Goal: Task Accomplishment & Management: Use online tool/utility

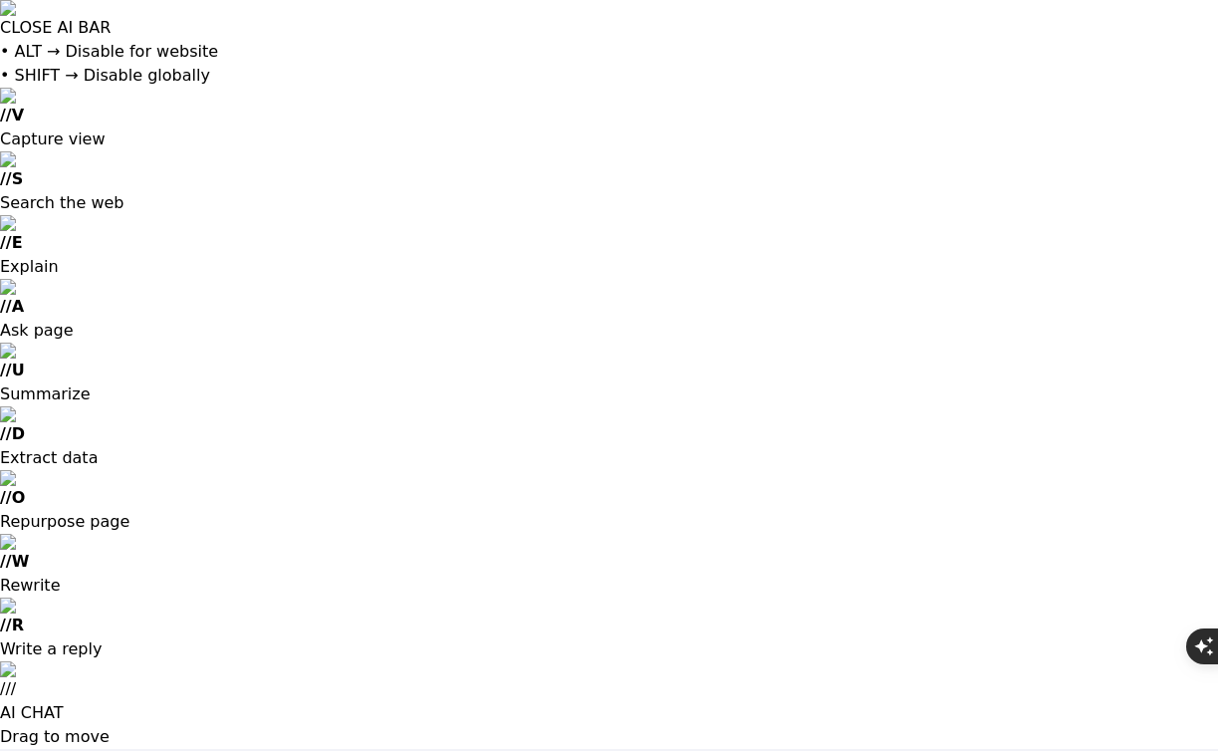
type input "[EMAIL_ADDRESS][DOMAIN_NAME]"
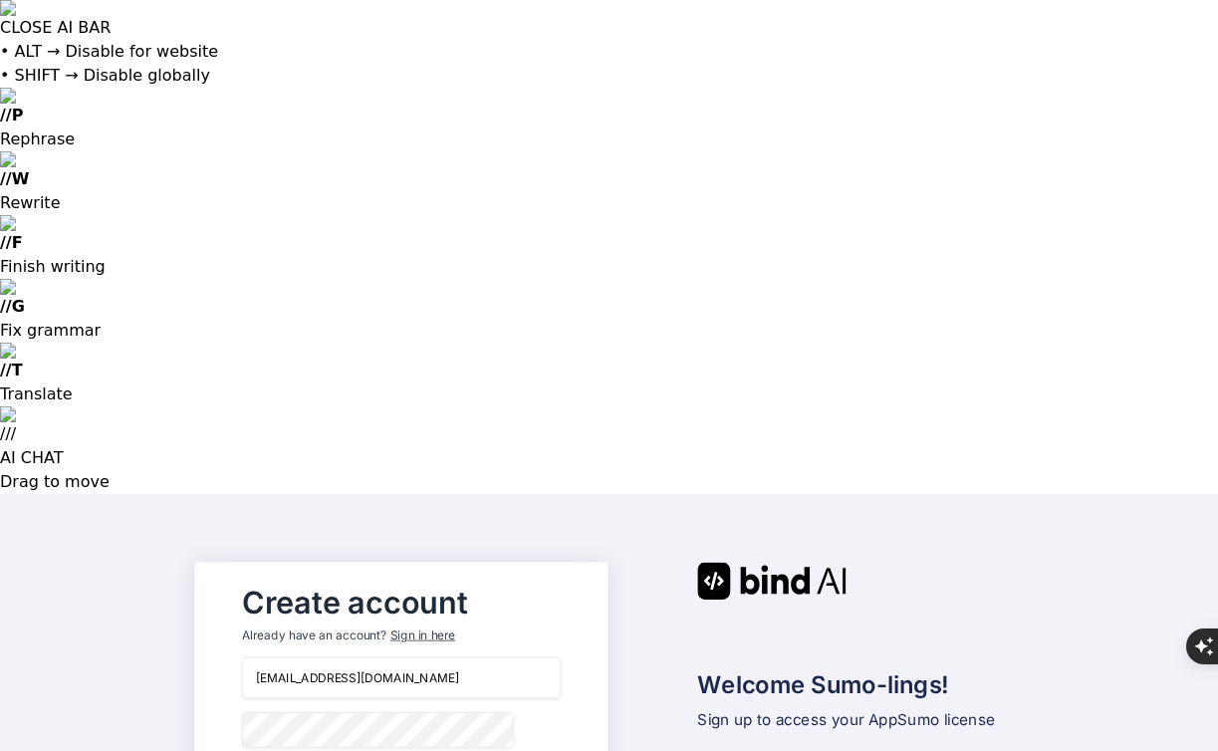
type input "Clairre"
type input "[PERSON_NAME]"
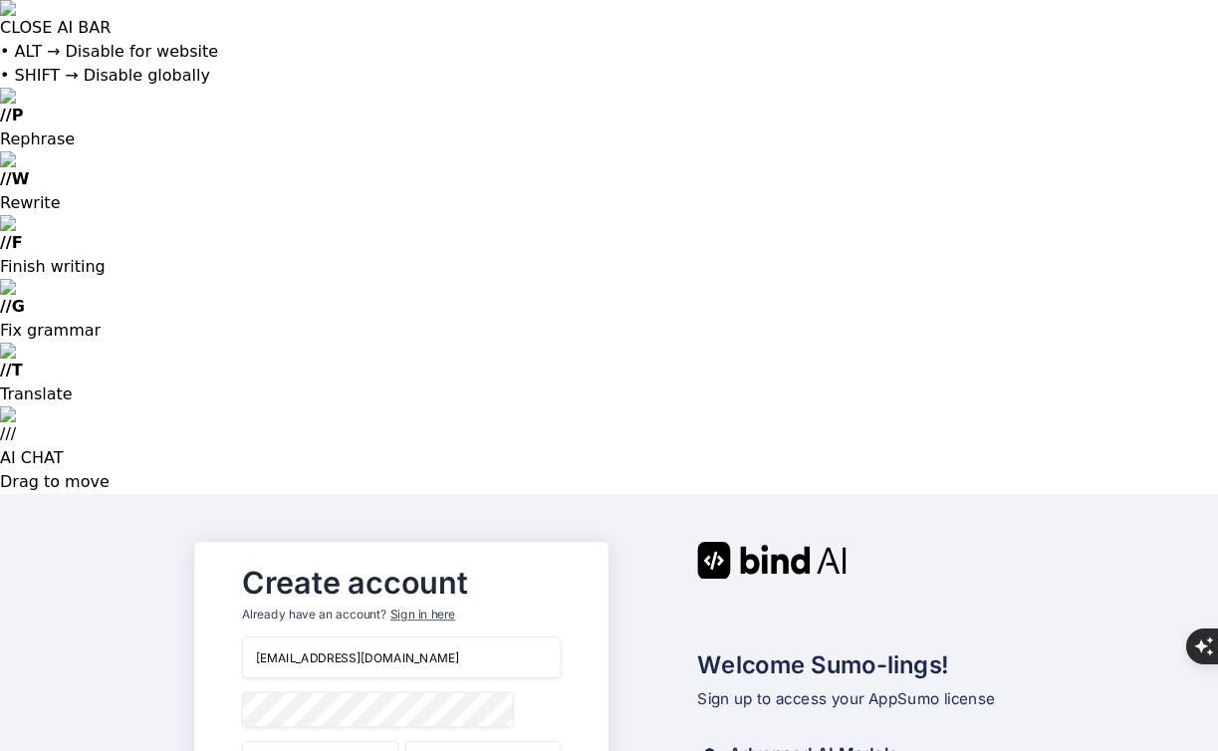
type input "NexusNoir"
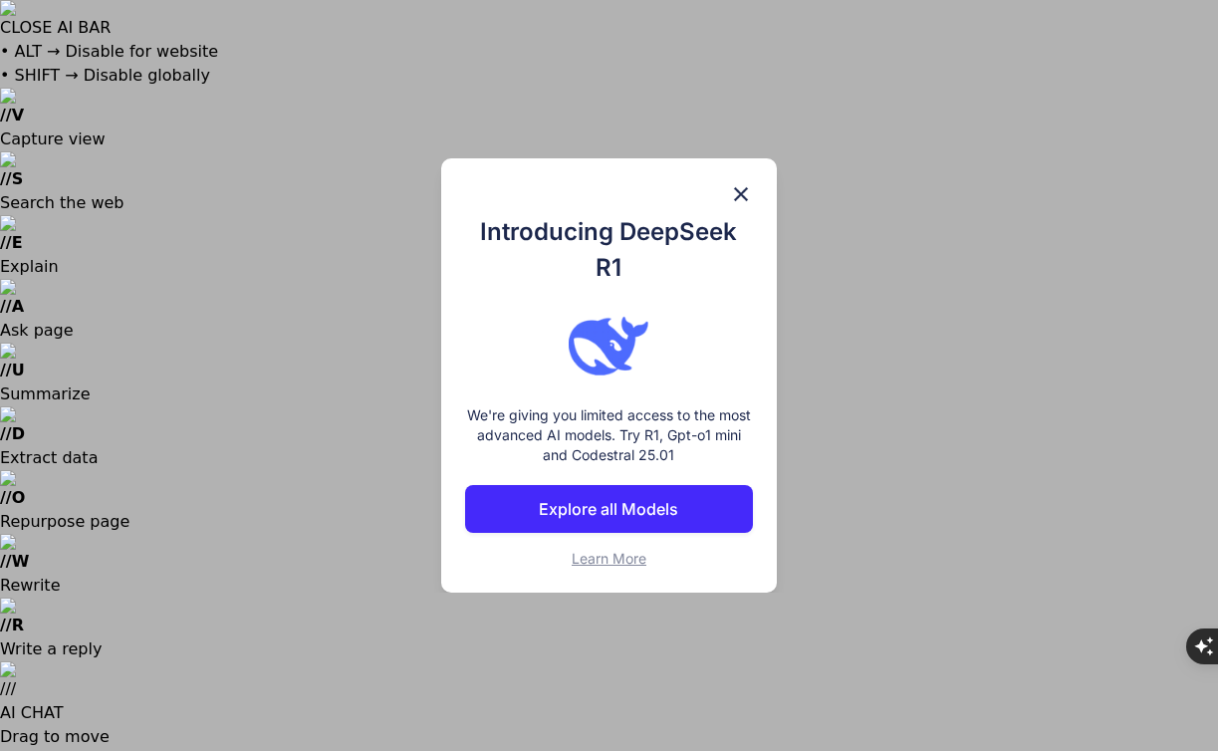
click at [629, 509] on p "Explore all Models" at bounding box center [608, 509] width 139 height 24
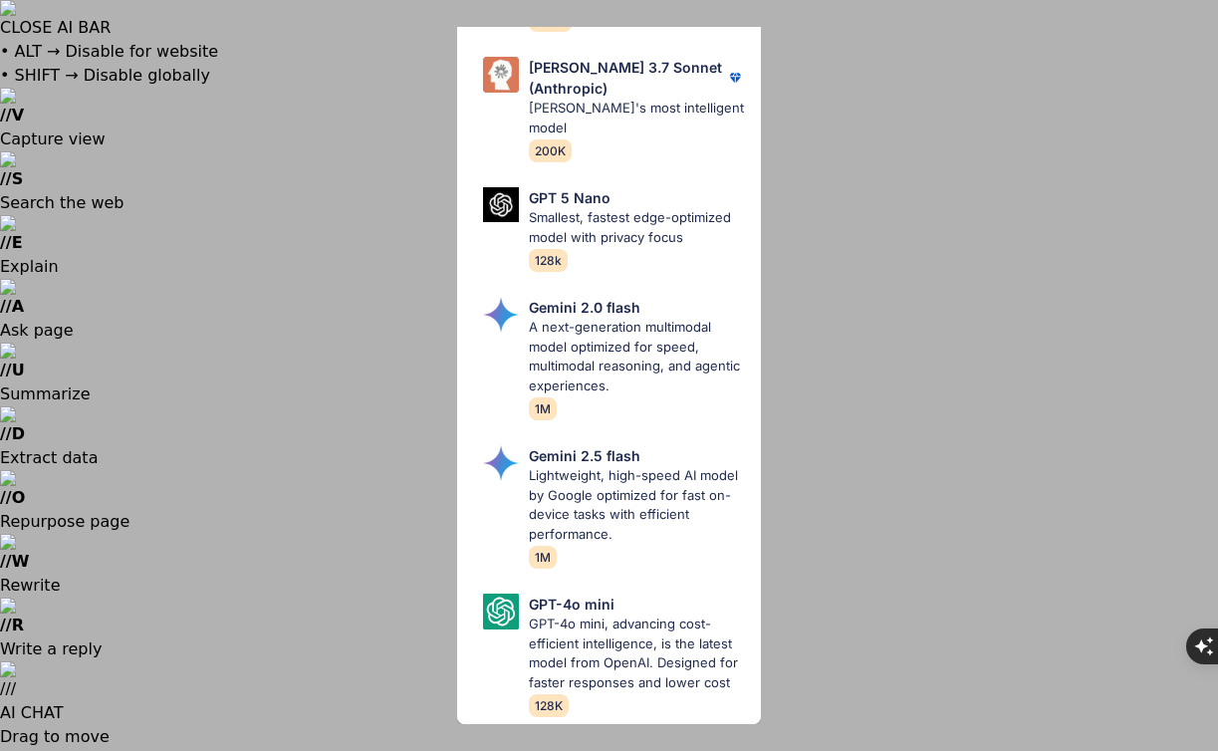
scroll to position [1389, 0]
click at [1020, 173] on div "All GPT 5 Mini Smaller, fast variant balancing speed and capability for light t…" at bounding box center [609, 375] width 1218 height 751
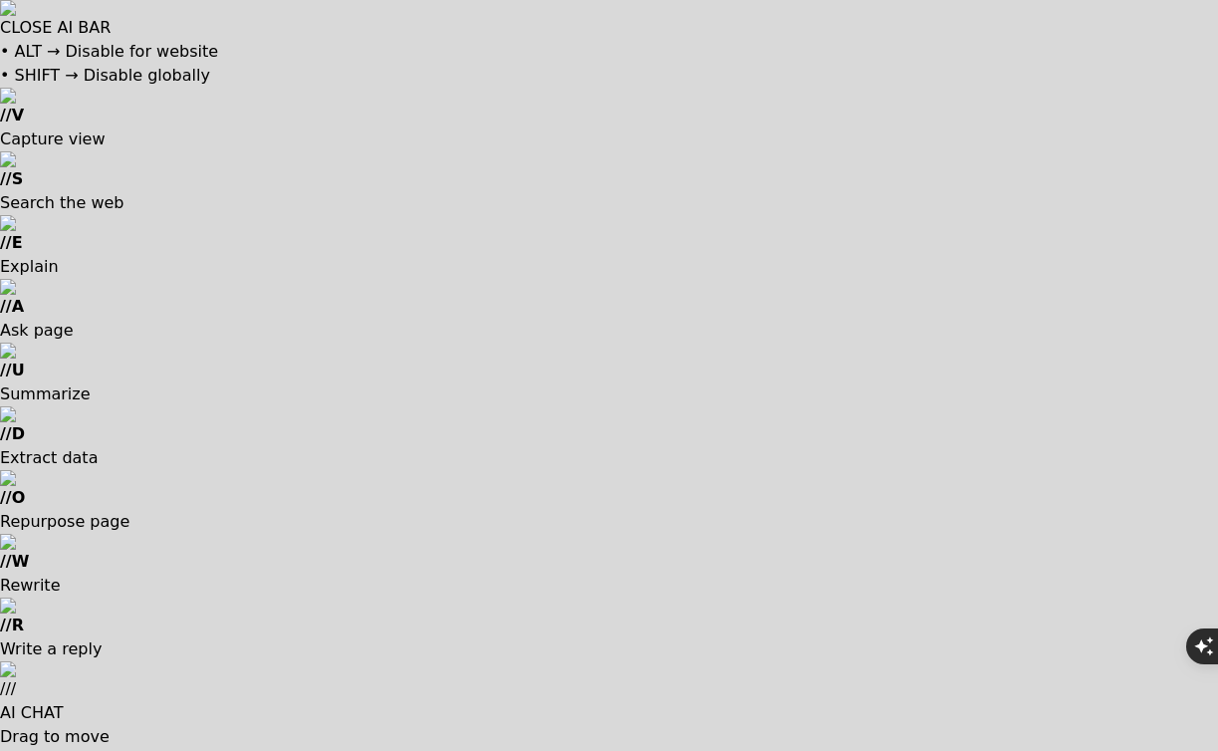
click at [661, 623] on div at bounding box center [609, 375] width 1218 height 751
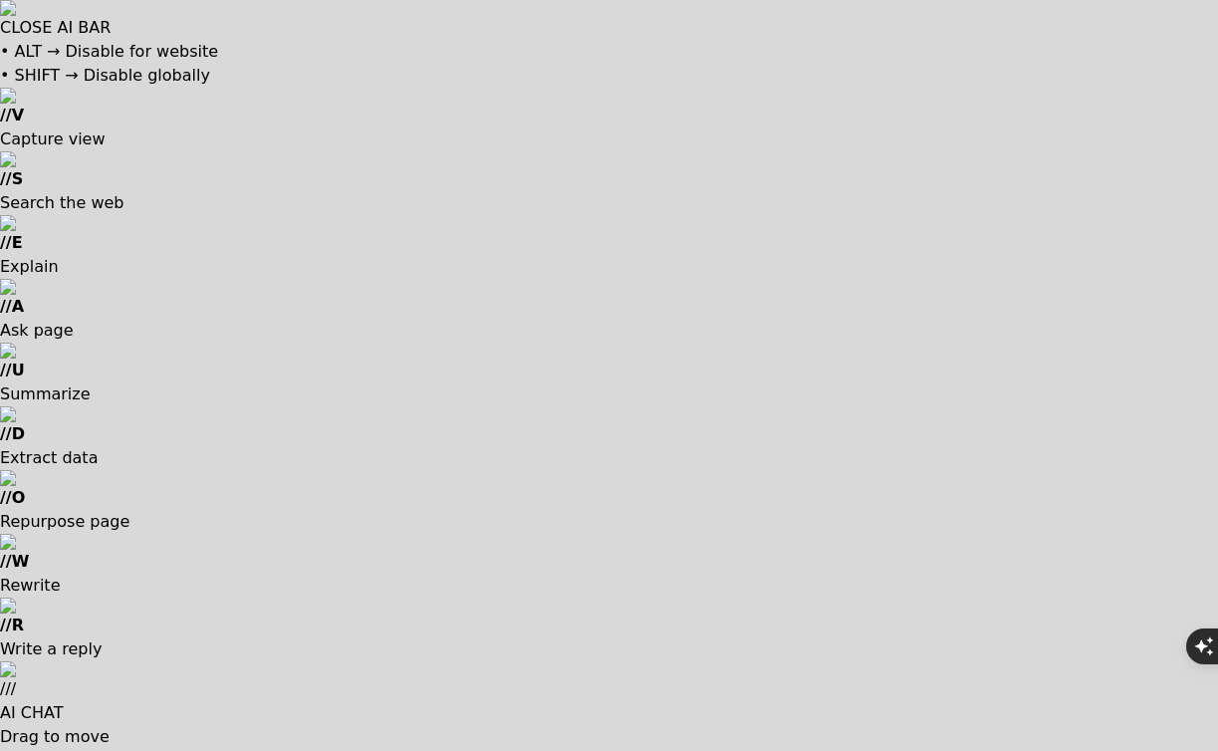
click at [435, 627] on div at bounding box center [609, 375] width 1218 height 751
